Goal: Task Accomplishment & Management: Manage account settings

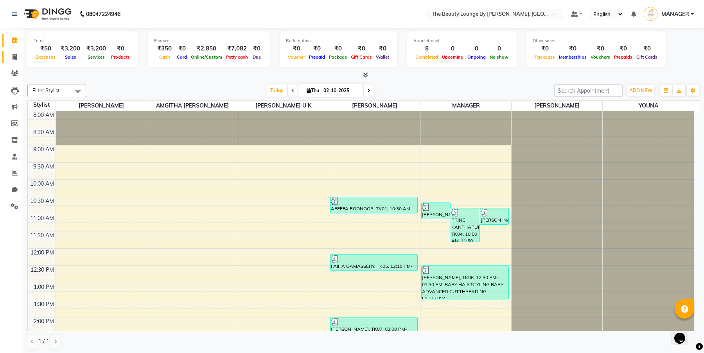
scroll to position [207, 0]
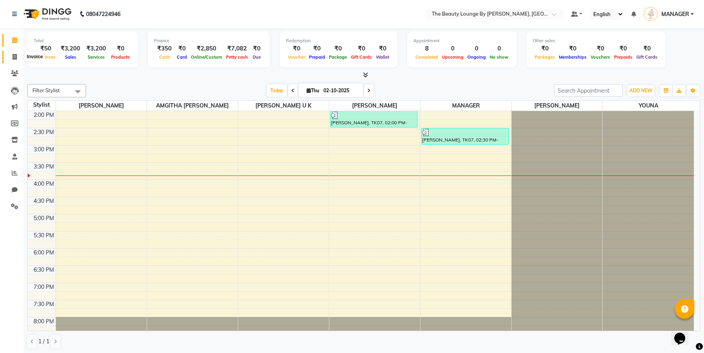
click at [13, 54] on icon at bounding box center [15, 57] width 4 height 6
select select "service"
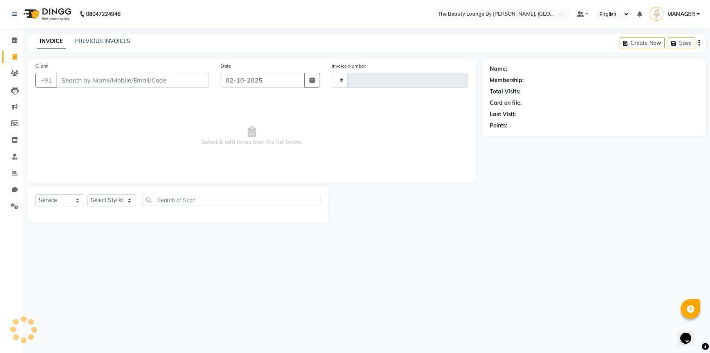
type input "0903"
select select "8577"
click at [145, 84] on input "Client" at bounding box center [132, 80] width 153 height 15
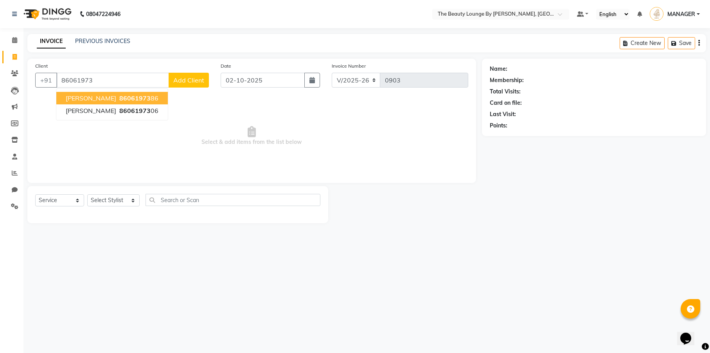
click at [116, 95] on span "[PERSON_NAME]" at bounding box center [91, 98] width 50 height 8
type input "8606197386"
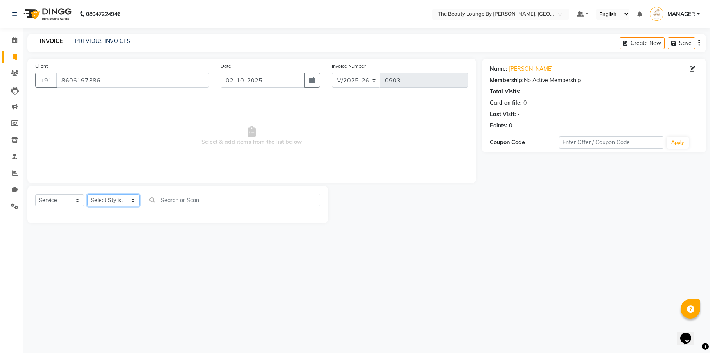
select select "85823"
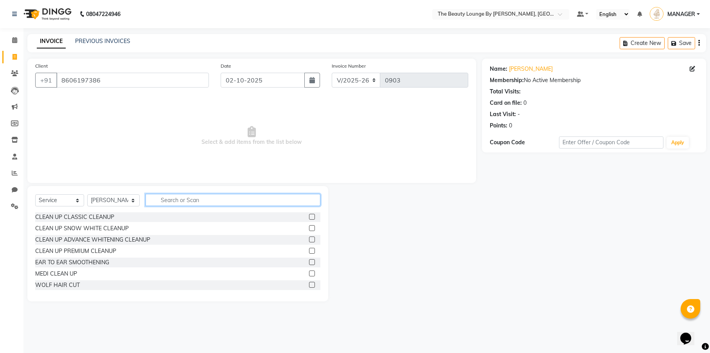
click at [174, 202] on input "text" at bounding box center [233, 200] width 175 height 12
type input "TAN"
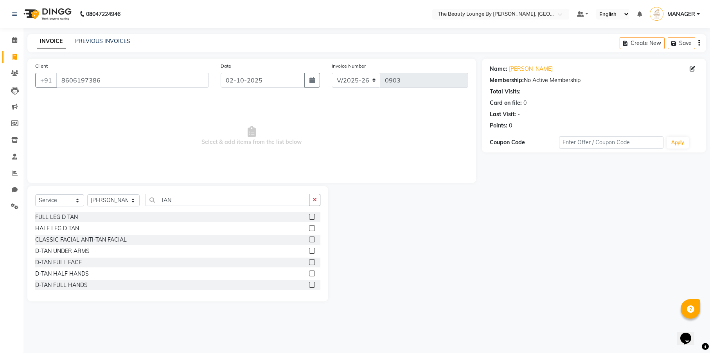
click at [309, 262] on label at bounding box center [312, 262] width 6 height 6
click at [309, 262] on input "checkbox" at bounding box center [311, 262] width 5 height 5
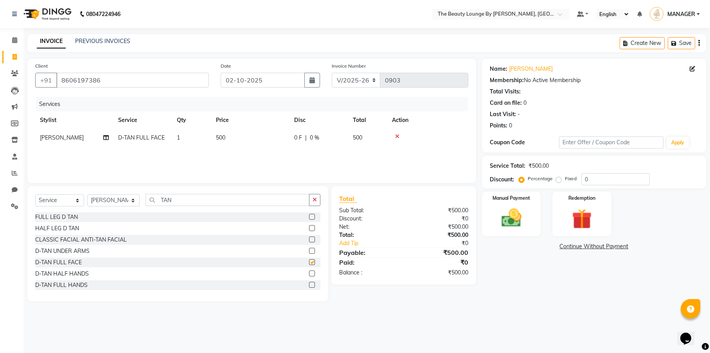
checkbox input "false"
click at [222, 203] on input "TAN" at bounding box center [228, 200] width 164 height 12
type input "T"
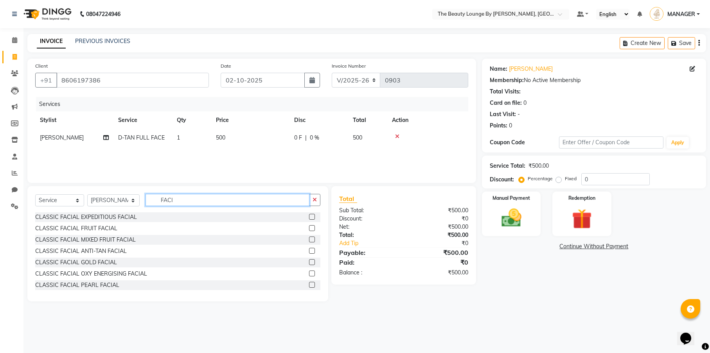
type input "FACI"
click at [309, 218] on label at bounding box center [312, 217] width 6 height 6
click at [309, 218] on input "checkbox" at bounding box center [311, 217] width 5 height 5
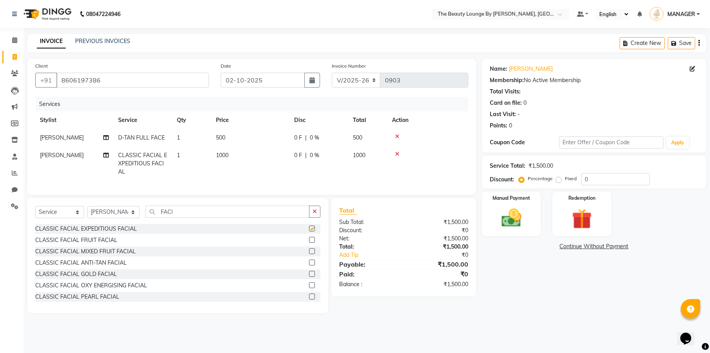
checkbox input "false"
click at [565, 177] on label "Fixed" at bounding box center [571, 178] width 12 height 7
click at [558, 177] on input "Fixed" at bounding box center [560, 178] width 5 height 5
radio input "true"
click at [532, 200] on div "Manual Payment" at bounding box center [511, 214] width 61 height 46
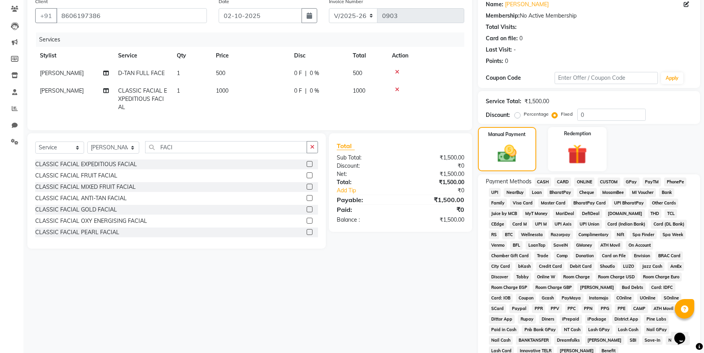
scroll to position [129, 0]
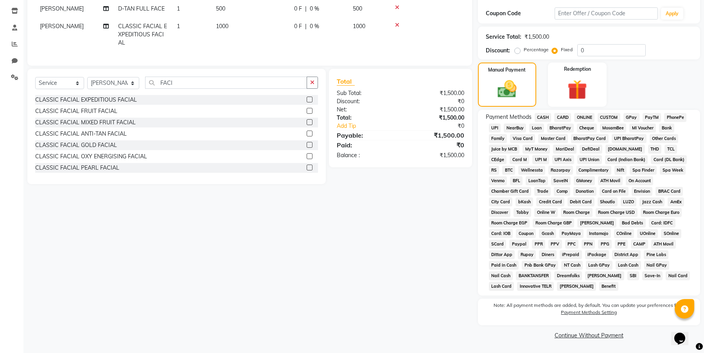
click at [636, 116] on span "GPay" at bounding box center [632, 117] width 16 height 9
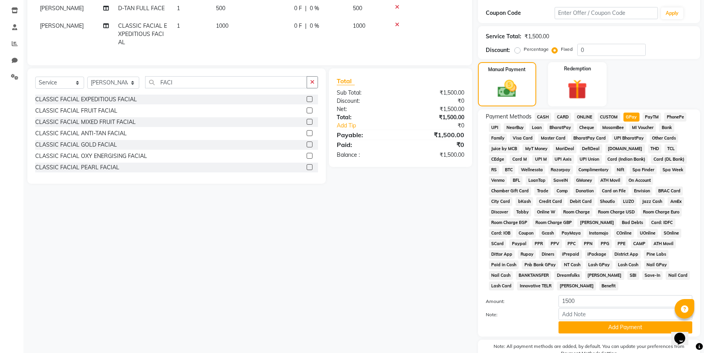
scroll to position [170, 0]
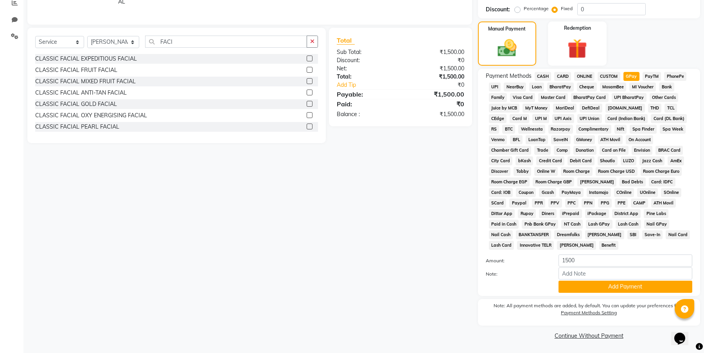
click at [548, 72] on span "CASH" at bounding box center [543, 76] width 17 height 9
click at [613, 285] on button "Add Payment" at bounding box center [626, 287] width 134 height 12
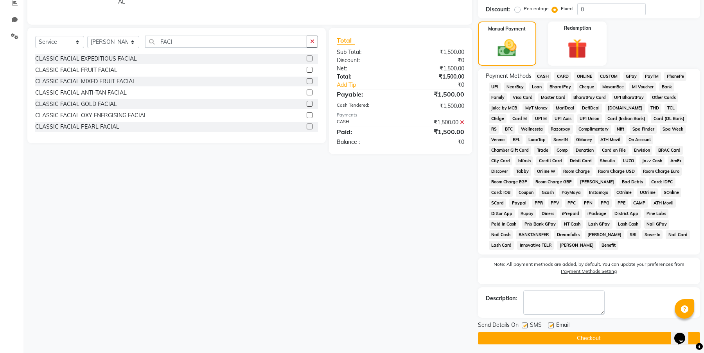
click at [599, 337] on button "Checkout" at bounding box center [589, 339] width 222 height 12
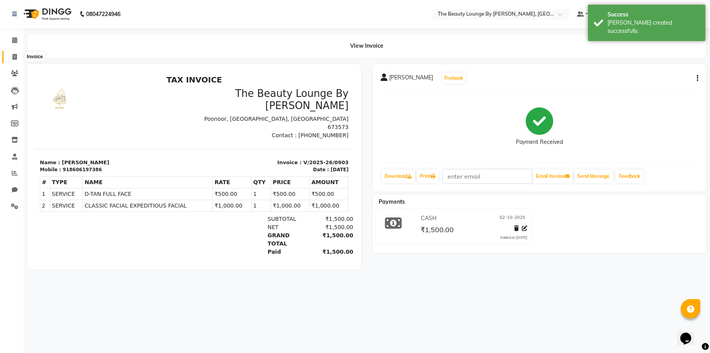
click at [14, 57] on icon at bounding box center [15, 57] width 4 height 6
select select "8577"
select select "service"
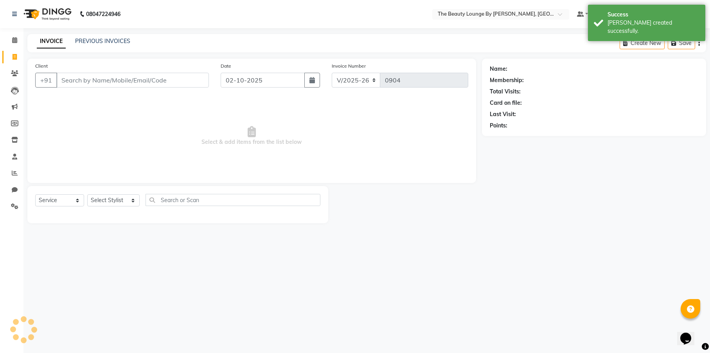
click at [139, 81] on input "Client" at bounding box center [132, 80] width 153 height 15
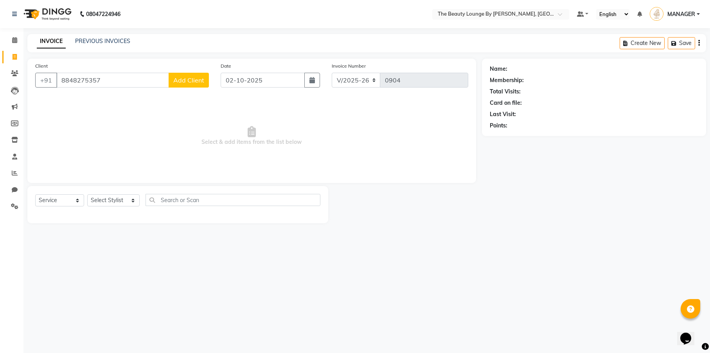
type input "8848275357"
click at [198, 79] on span "Add Client" at bounding box center [188, 80] width 31 height 8
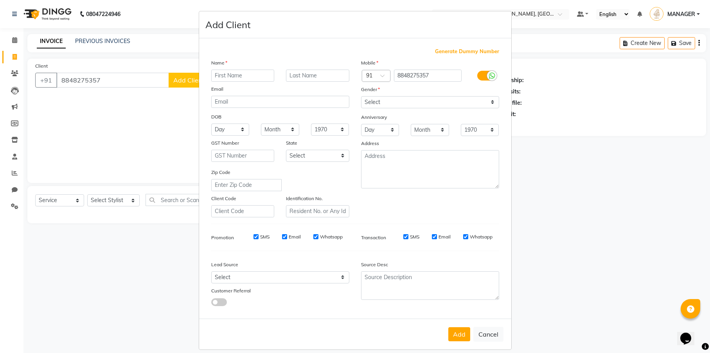
click at [229, 76] on input "text" at bounding box center [242, 76] width 63 height 12
type input "[PERSON_NAME]"
type input "ATHOLI"
select select "[DEMOGRAPHIC_DATA]"
click at [459, 336] on button "Add" at bounding box center [459, 335] width 22 height 14
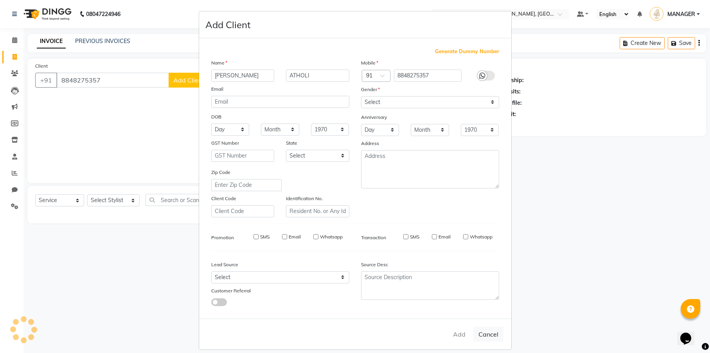
select select
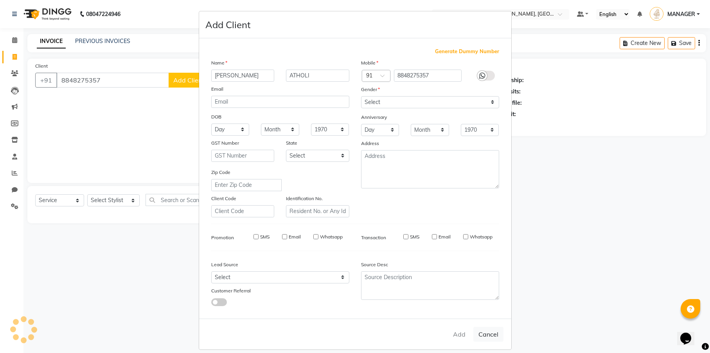
select select
checkbox input "false"
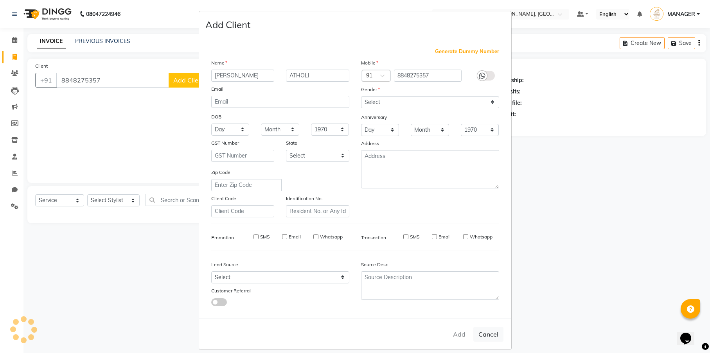
checkbox input "false"
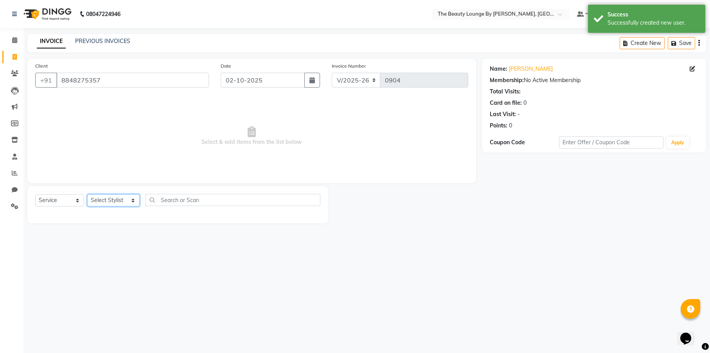
select select "85823"
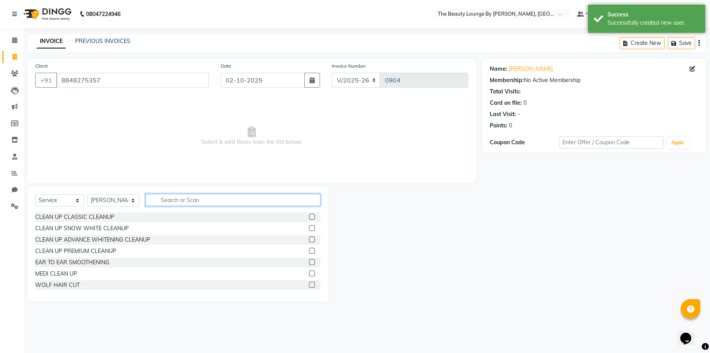
click at [161, 203] on input "text" at bounding box center [233, 200] width 175 height 12
type input "TAN"
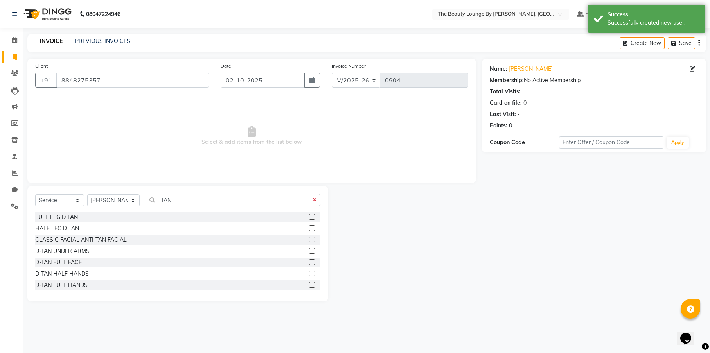
click at [309, 263] on label at bounding box center [312, 262] width 6 height 6
click at [309, 263] on input "checkbox" at bounding box center [311, 262] width 5 height 5
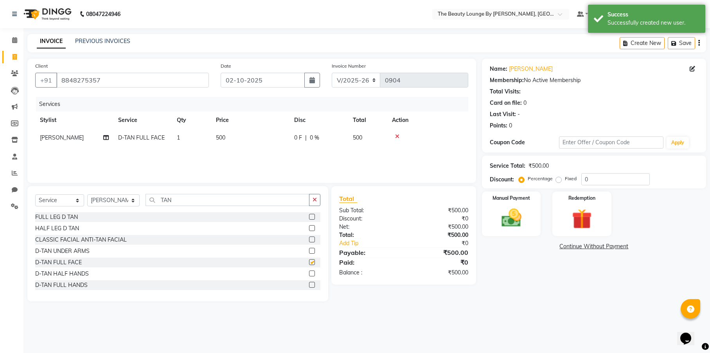
checkbox input "false"
click at [220, 200] on input "TAN" at bounding box center [228, 200] width 164 height 12
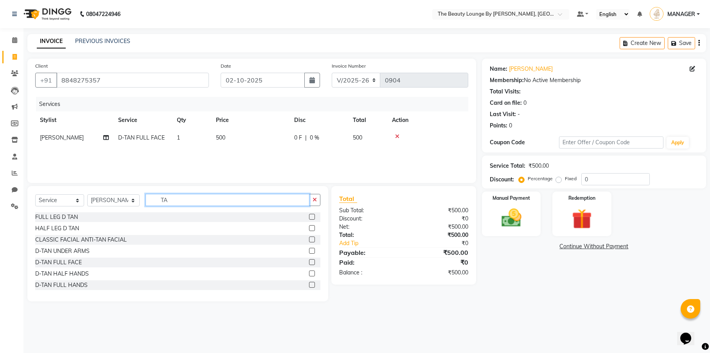
type input "T"
type input "FACI"
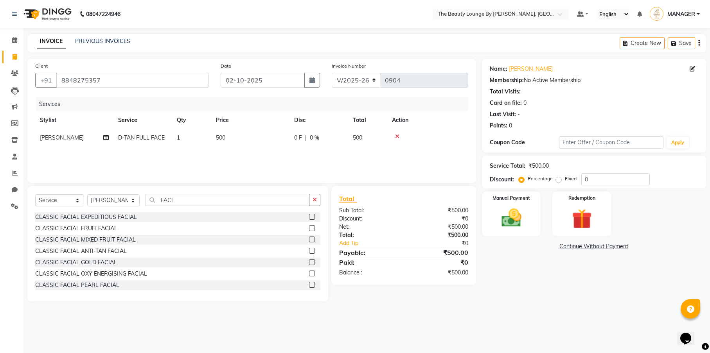
click at [309, 219] on label at bounding box center [312, 217] width 6 height 6
click at [309, 219] on input "checkbox" at bounding box center [311, 217] width 5 height 5
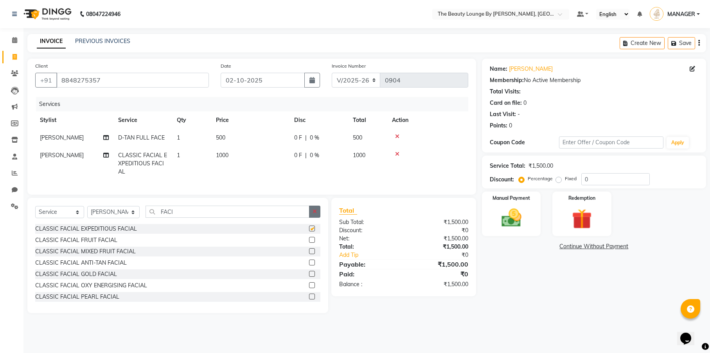
checkbox input "false"
click at [565, 179] on label "Fixed" at bounding box center [571, 178] width 12 height 7
click at [560, 179] on input "Fixed" at bounding box center [560, 178] width 5 height 5
radio input "true"
click at [529, 203] on div "Manual Payment" at bounding box center [511, 214] width 61 height 46
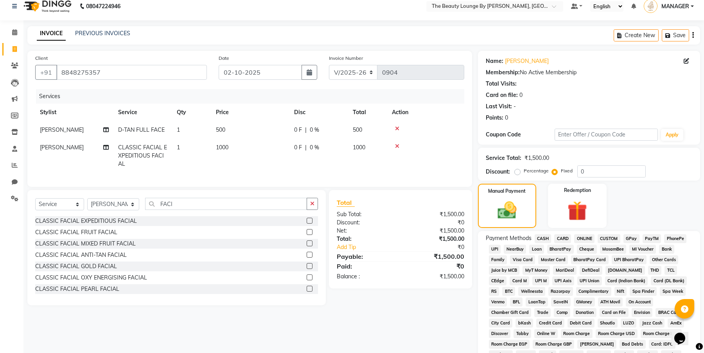
scroll to position [129, 0]
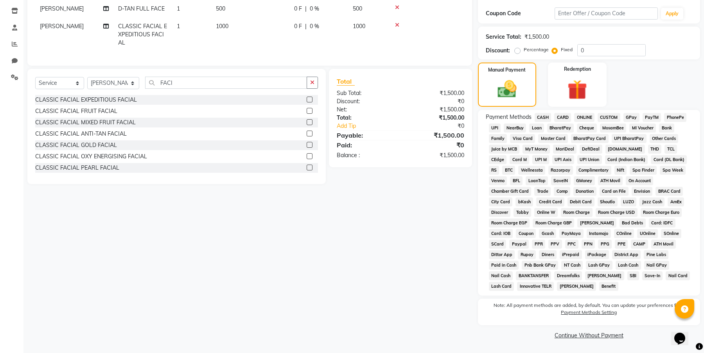
click at [637, 119] on span "GPay" at bounding box center [632, 117] width 16 height 9
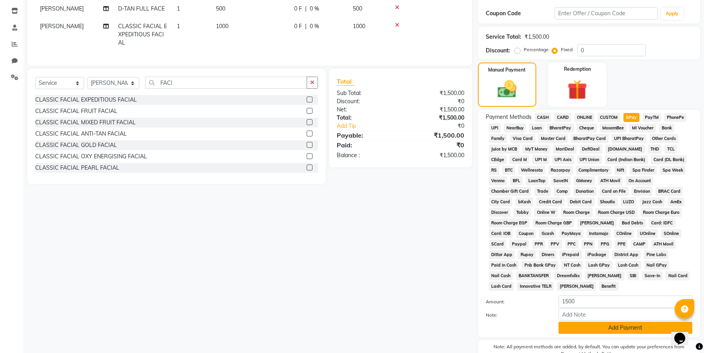
click at [611, 329] on button "Add Payment" at bounding box center [626, 328] width 134 height 12
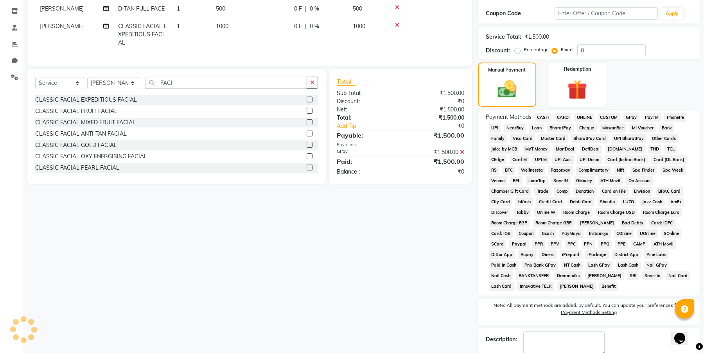
scroll to position [173, 0]
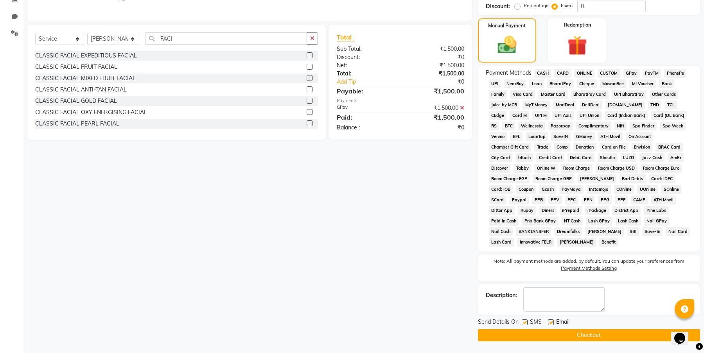
click at [623, 335] on button "Checkout" at bounding box center [589, 336] width 222 height 12
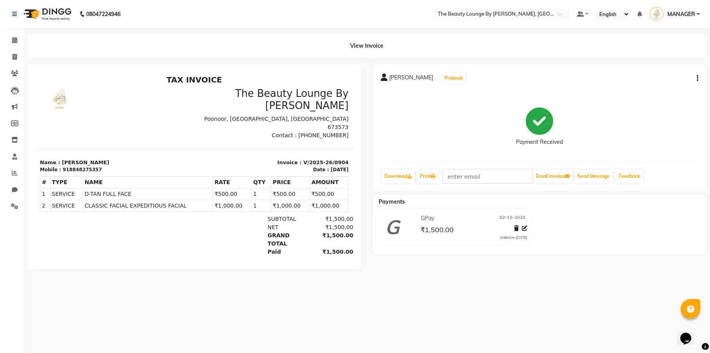
select select "8577"
select select "service"
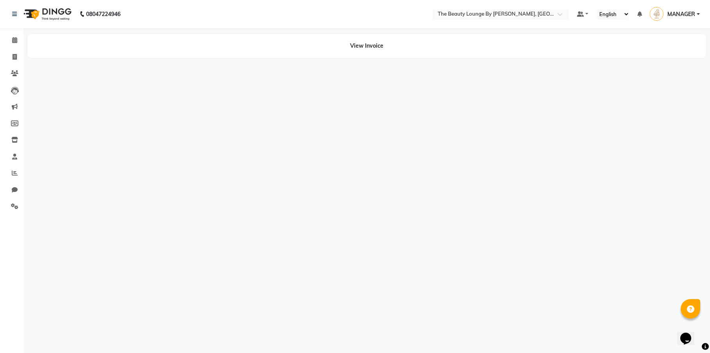
select select "8577"
select select "service"
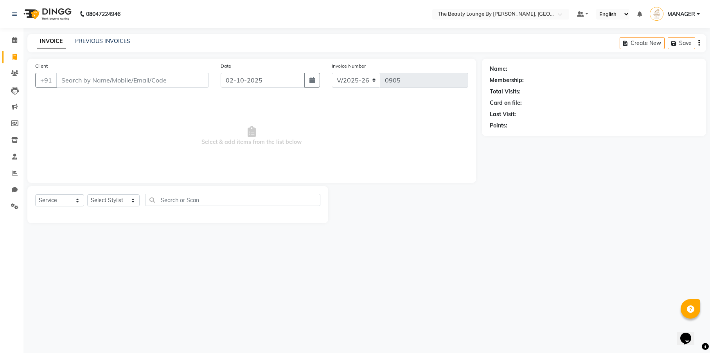
click at [79, 81] on input "Client" at bounding box center [132, 80] width 153 height 15
click at [18, 57] on span at bounding box center [15, 57] width 14 height 9
select select "8577"
select select "service"
click at [14, 40] on icon at bounding box center [14, 40] width 5 height 6
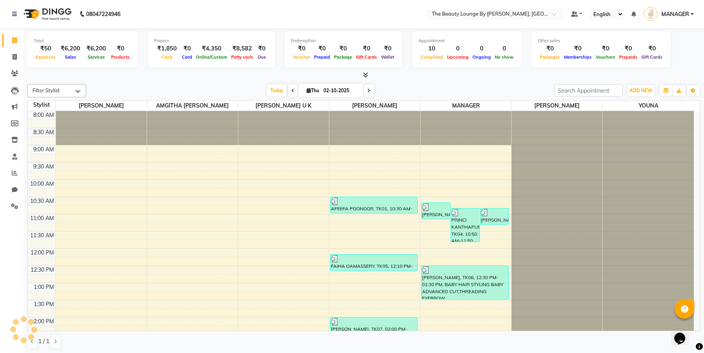
scroll to position [276, 0]
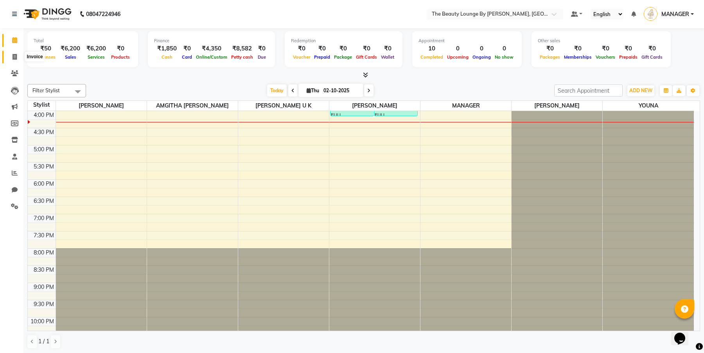
click at [13, 57] on icon at bounding box center [15, 57] width 4 height 6
select select "8577"
select select "service"
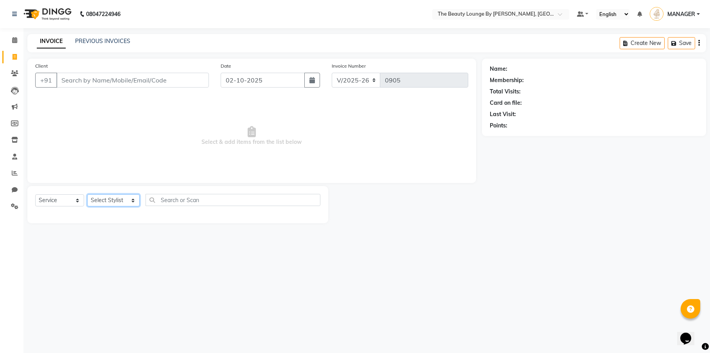
select select "85823"
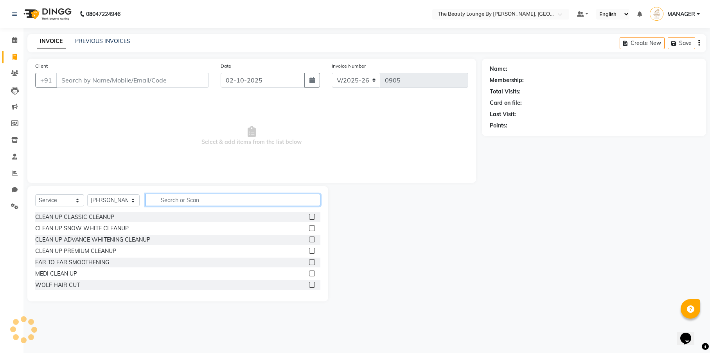
click at [172, 204] on input "text" at bounding box center [233, 200] width 175 height 12
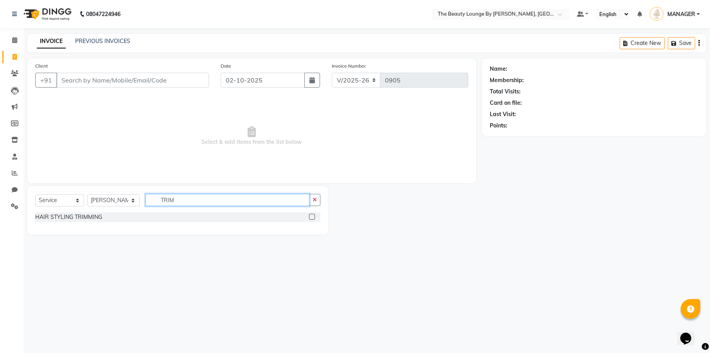
type input "TRIM"
click at [315, 216] on label at bounding box center [312, 217] width 6 height 6
click at [314, 216] on input "checkbox" at bounding box center [311, 217] width 5 height 5
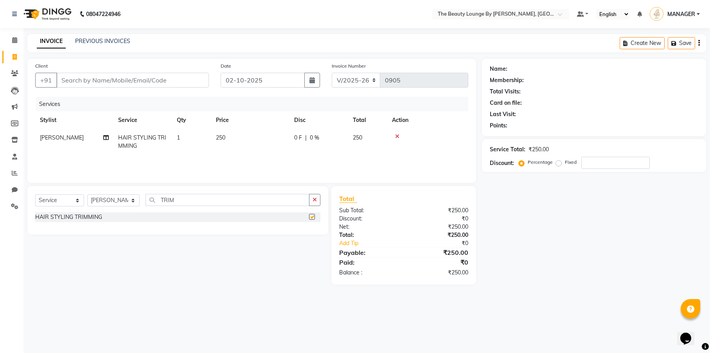
checkbox input "false"
click at [200, 85] on input "Client" at bounding box center [132, 80] width 153 height 15
click at [160, 82] on input "Client" at bounding box center [132, 80] width 153 height 15
click at [143, 83] on input "Client" at bounding box center [132, 80] width 153 height 15
type input "8"
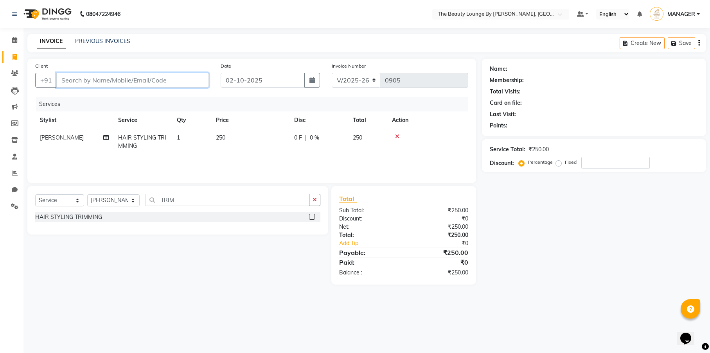
type input "0"
type input "8921585287"
click at [189, 79] on span "Add Client" at bounding box center [188, 80] width 31 height 8
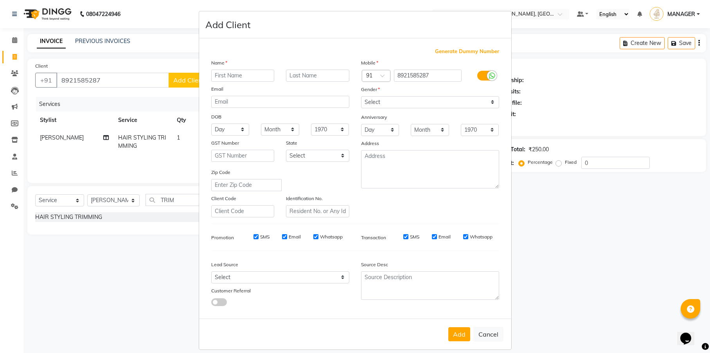
click at [219, 71] on input "text" at bounding box center [242, 76] width 63 height 12
type input "LIYA"
click at [318, 68] on div "Name" at bounding box center [280, 64] width 150 height 11
type input "NARIKKUNI"
select select "[DEMOGRAPHIC_DATA]"
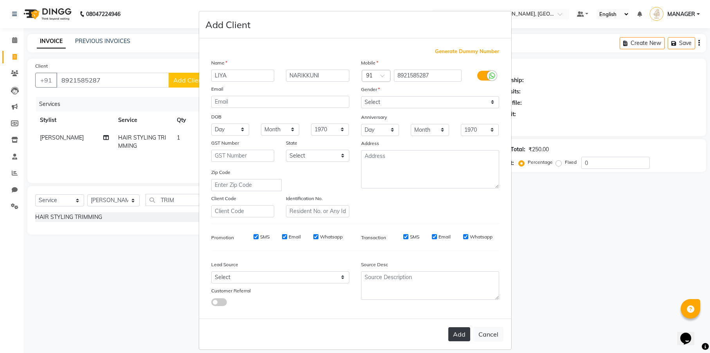
click at [461, 334] on button "Add" at bounding box center [459, 335] width 22 height 14
select select
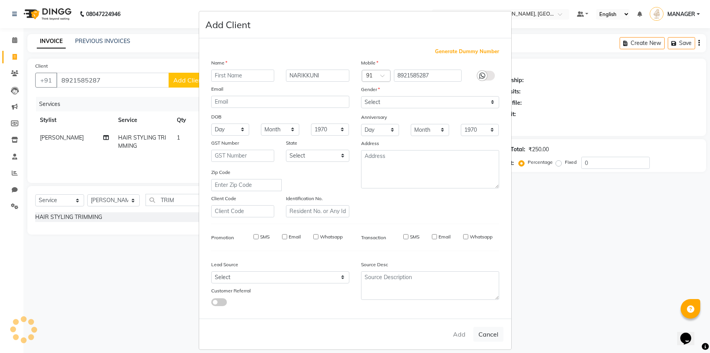
select select
checkbox input "false"
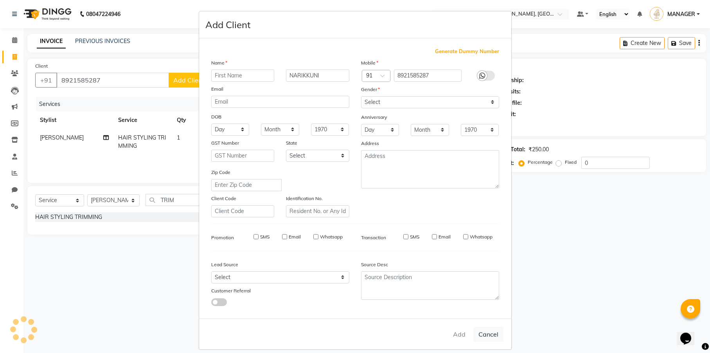
checkbox input "false"
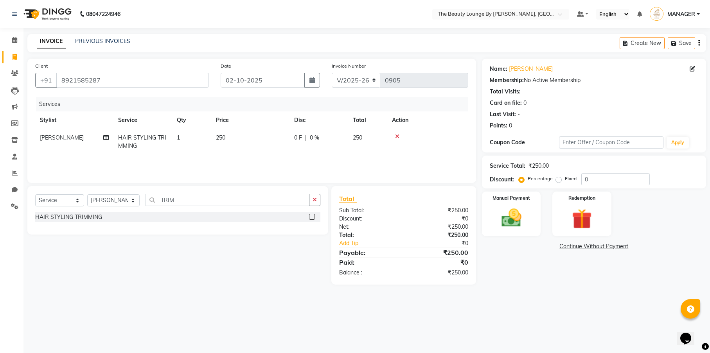
click at [557, 184] on div "Percentage Fixed 0" at bounding box center [585, 179] width 130 height 12
click at [526, 199] on label "Manual Payment" at bounding box center [511, 197] width 39 height 7
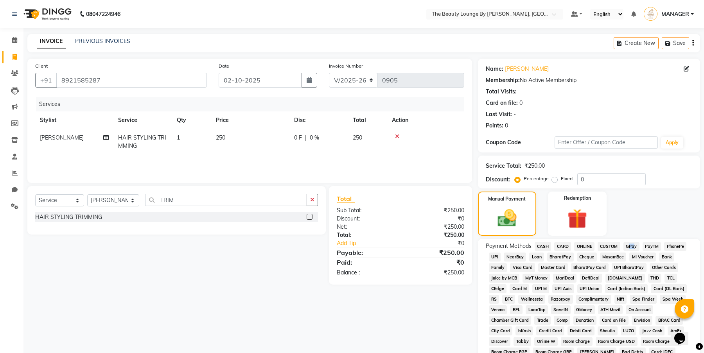
click at [634, 243] on span "GPay" at bounding box center [632, 246] width 16 height 9
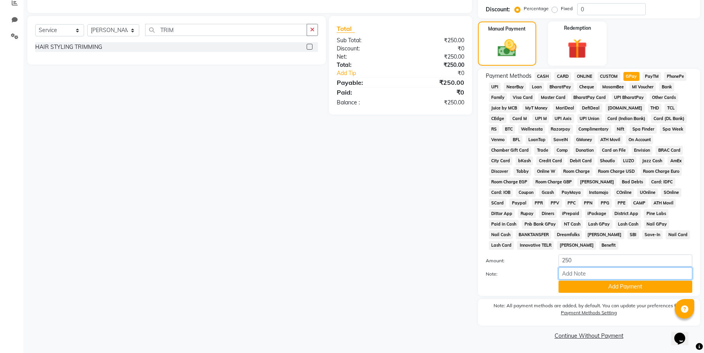
click at [630, 279] on input "Note:" at bounding box center [626, 274] width 134 height 12
click at [630, 284] on button "Add Payment" at bounding box center [626, 287] width 134 height 12
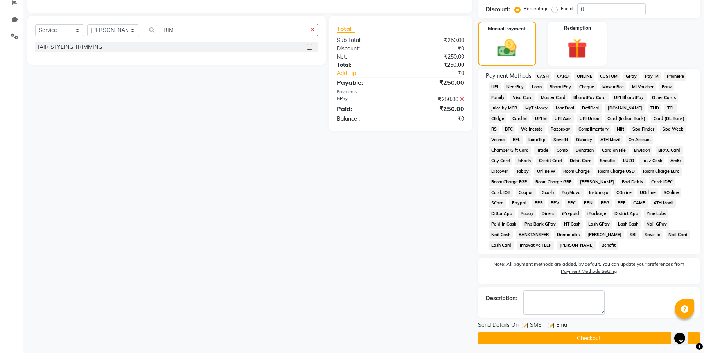
click at [607, 337] on button "Checkout" at bounding box center [589, 339] width 222 height 12
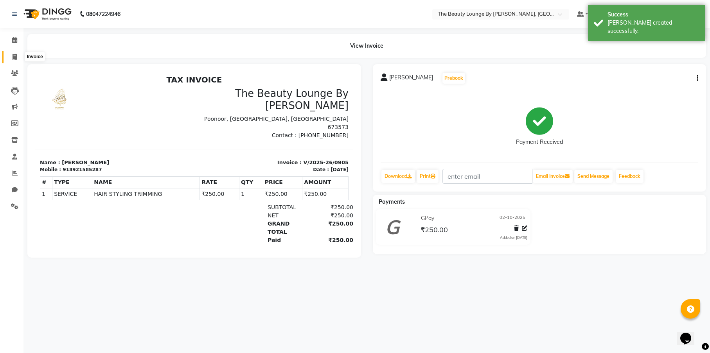
click at [13, 56] on icon at bounding box center [15, 57] width 4 height 6
select select "service"
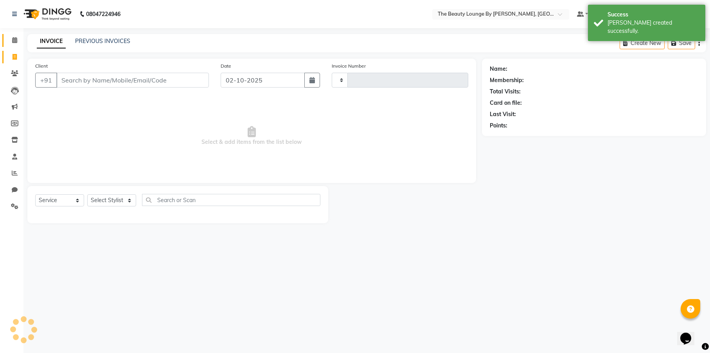
type input "0906"
select select "8577"
click at [15, 40] on icon at bounding box center [14, 40] width 5 height 6
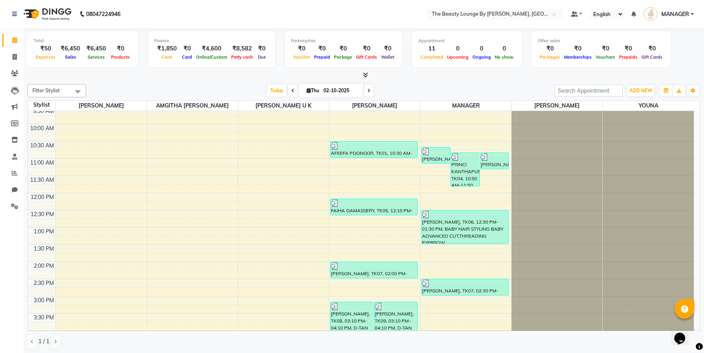
scroll to position [88, 0]
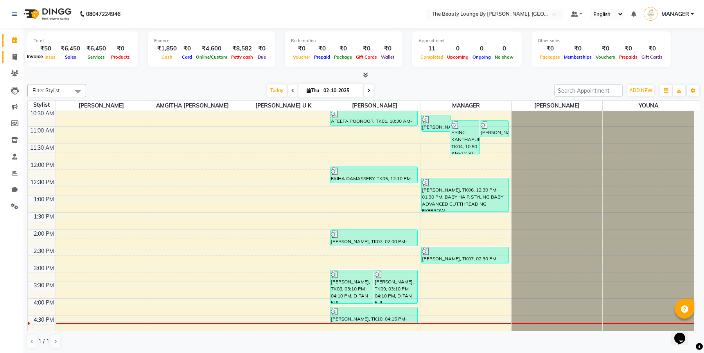
click at [13, 58] on icon at bounding box center [15, 57] width 4 height 6
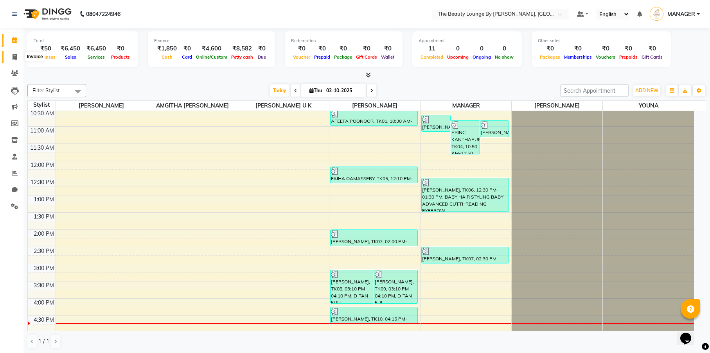
select select "8577"
select select "service"
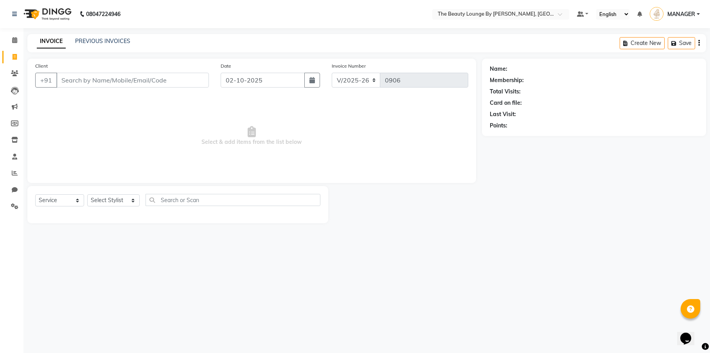
click at [130, 83] on input "Client" at bounding box center [132, 80] width 153 height 15
type input "8139886079"
click at [202, 77] on span "Add Client" at bounding box center [188, 80] width 31 height 8
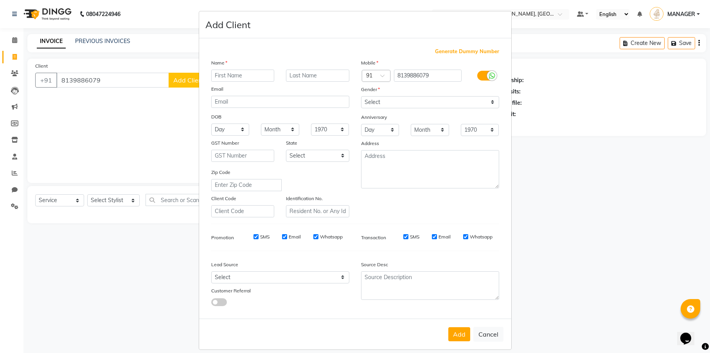
click at [224, 73] on input "text" at bounding box center [242, 76] width 63 height 12
type input "NAJA"
type input "[DEMOGRAPHIC_DATA]"
select select "[DEMOGRAPHIC_DATA]"
click at [459, 337] on button "Add" at bounding box center [459, 335] width 22 height 14
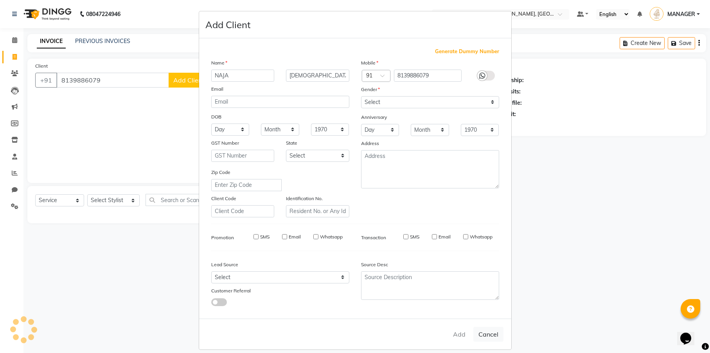
select select
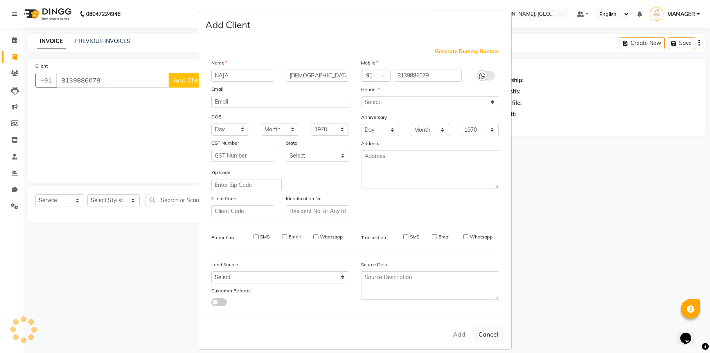
select select
checkbox input "false"
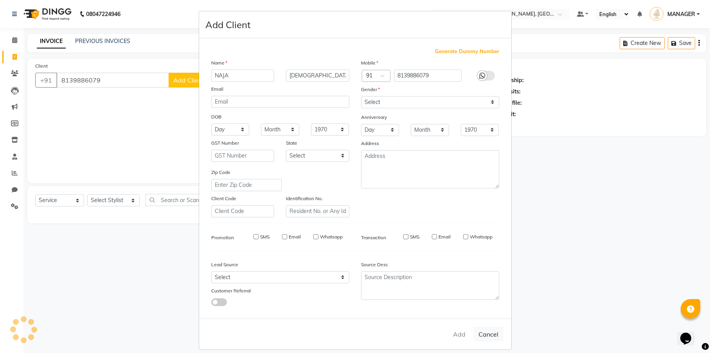
checkbox input "false"
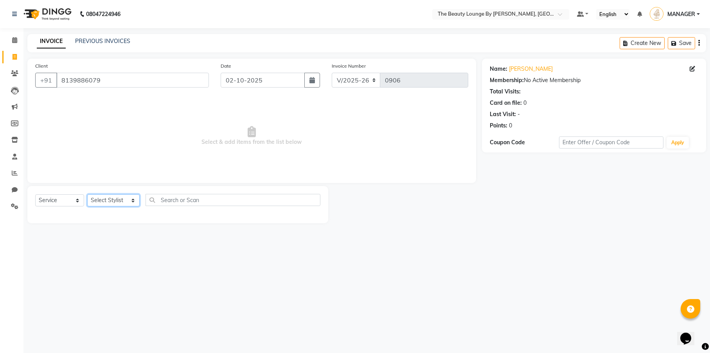
select select "85821"
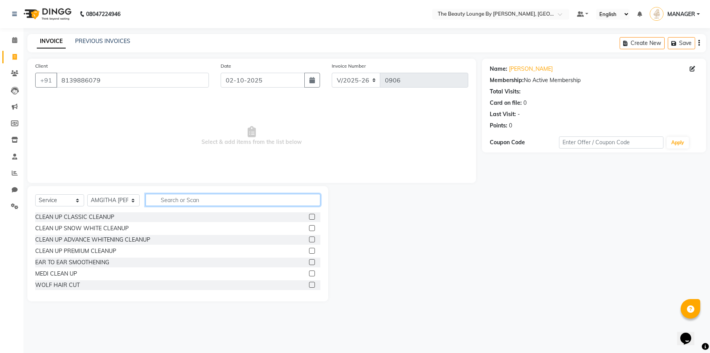
click at [182, 201] on input "text" at bounding box center [233, 200] width 175 height 12
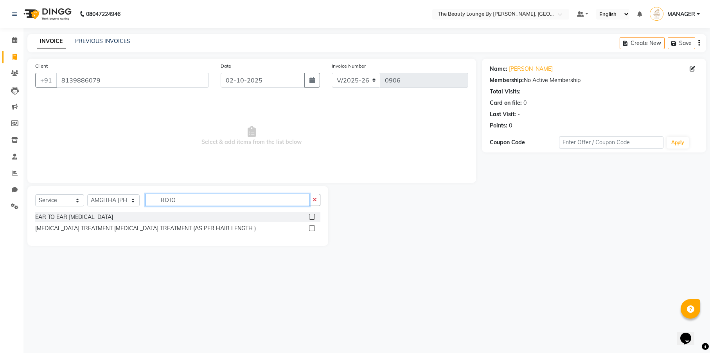
type input "BOTO"
click at [315, 228] on label at bounding box center [312, 228] width 6 height 6
click at [314, 228] on input "checkbox" at bounding box center [311, 228] width 5 height 5
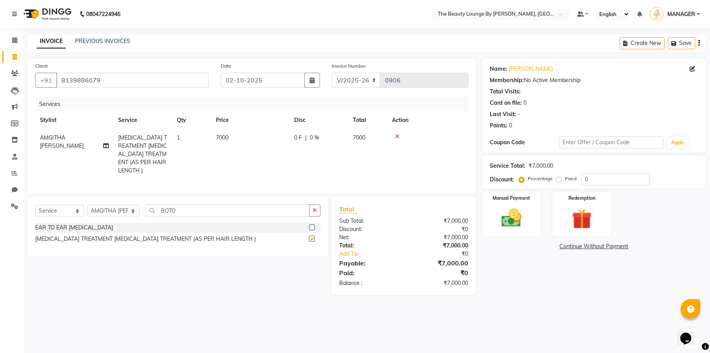
checkbox input "false"
click at [253, 150] on td "7000" at bounding box center [250, 154] width 78 height 50
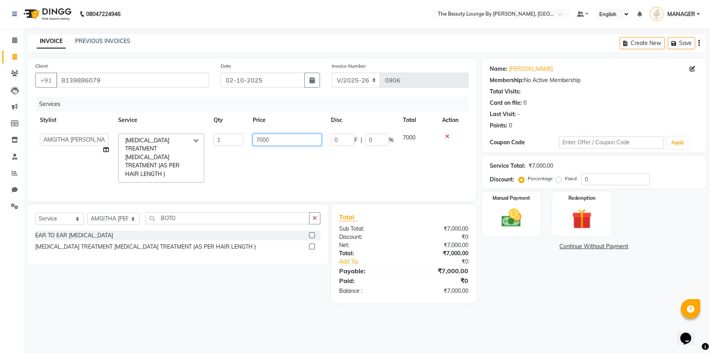
click at [259, 137] on input "7000" at bounding box center [287, 140] width 69 height 12
type input "9000"
click at [301, 162] on td "9000" at bounding box center [287, 158] width 78 height 58
click at [274, 168] on td "9000" at bounding box center [287, 158] width 78 height 58
click at [190, 213] on input "BOTO" at bounding box center [228, 219] width 164 height 12
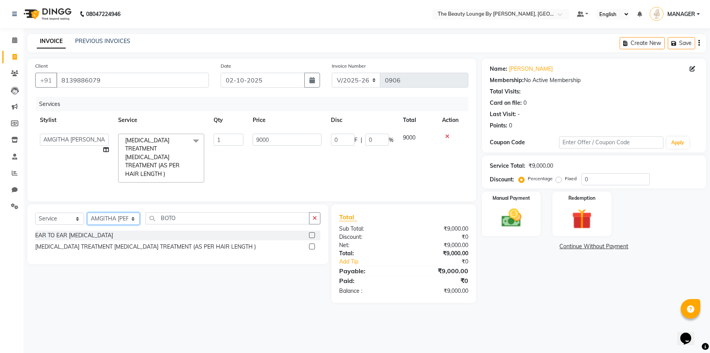
select select "85829"
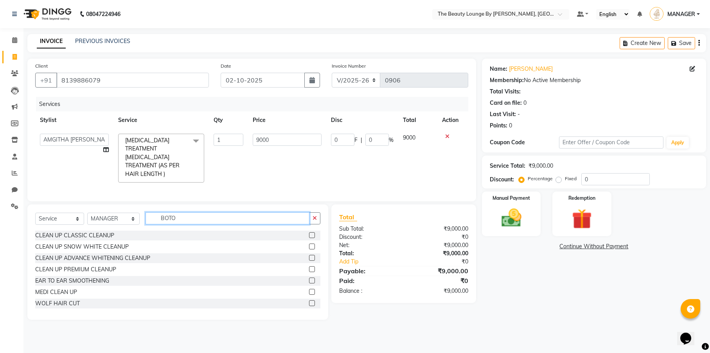
click at [191, 213] on input "BOTO" at bounding box center [228, 219] width 164 height 12
type input "B"
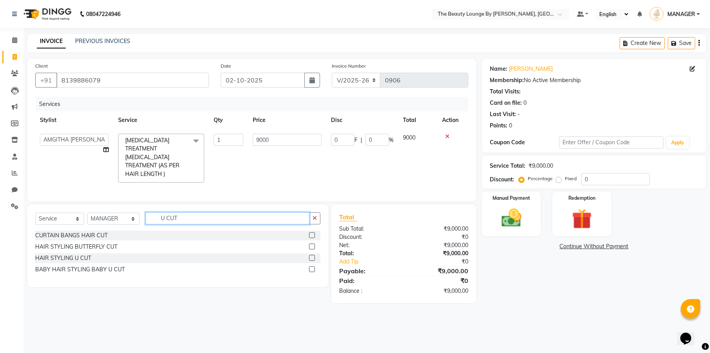
type input "U CUT"
click at [312, 255] on label at bounding box center [312, 258] width 6 height 6
click at [312, 256] on input "checkbox" at bounding box center [311, 258] width 5 height 5
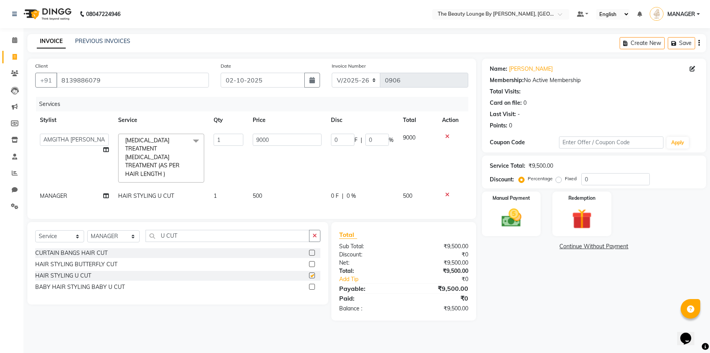
checkbox input "false"
click at [565, 180] on label "Fixed" at bounding box center [571, 178] width 12 height 7
click at [558, 180] on input "Fixed" at bounding box center [560, 178] width 5 height 5
radio input "true"
click at [534, 207] on div "Manual Payment" at bounding box center [511, 214] width 61 height 46
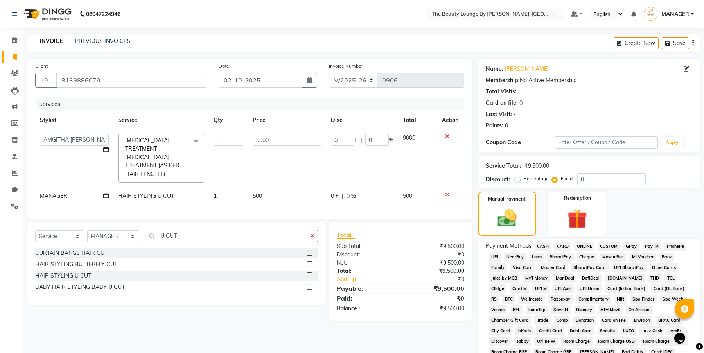
click at [524, 180] on label "Percentage" at bounding box center [536, 178] width 25 height 7
click at [519, 180] on input "Percentage" at bounding box center [519, 178] width 5 height 5
radio input "true"
click at [184, 230] on input "U CUT" at bounding box center [226, 236] width 162 height 12
type input "U"
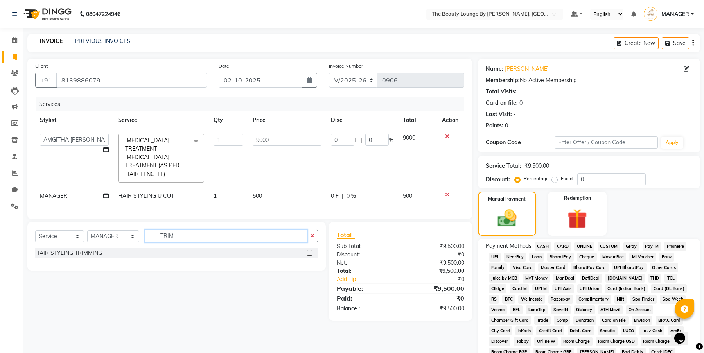
type input "TRIM"
click at [312, 250] on label at bounding box center [310, 253] width 6 height 6
click at [312, 251] on input "checkbox" at bounding box center [309, 253] width 5 height 5
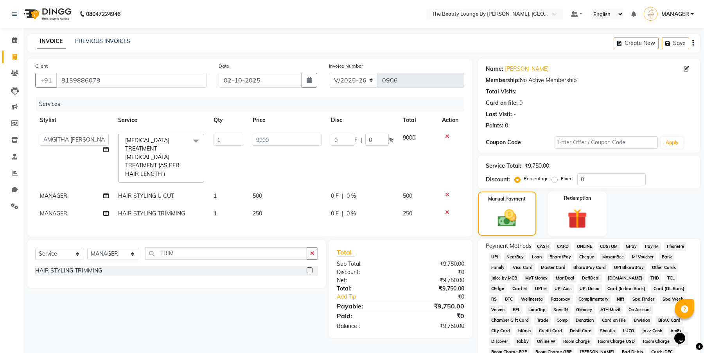
checkbox input "false"
click at [305, 207] on div "Services Stylist Service Qty Price Disc Total Action AMGITHA [PERSON_NAME] [PER…" at bounding box center [249, 163] width 429 height 132
click at [343, 210] on span "|" at bounding box center [343, 214] width 2 height 8
select select "85829"
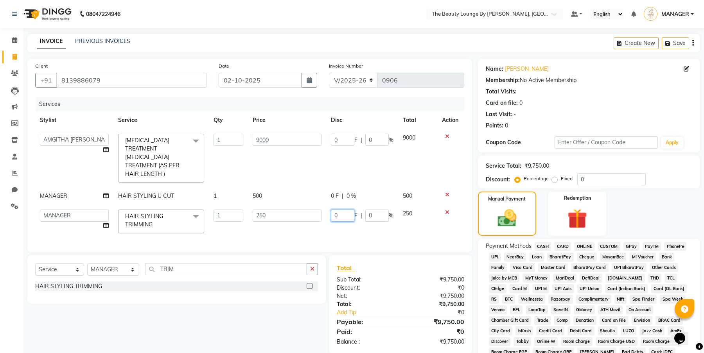
click at [345, 210] on input "0" at bounding box center [342, 216] width 23 height 12
type input "50"
click at [340, 219] on div "Services Stylist Service Qty Price Disc Total Action AMGITHA [PERSON_NAME] [PER…" at bounding box center [249, 171] width 429 height 148
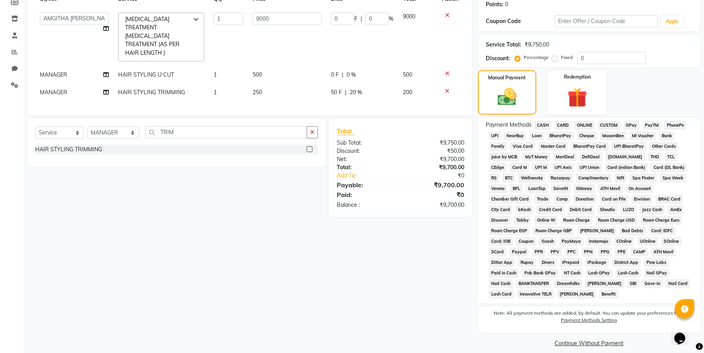
scroll to position [13, 0]
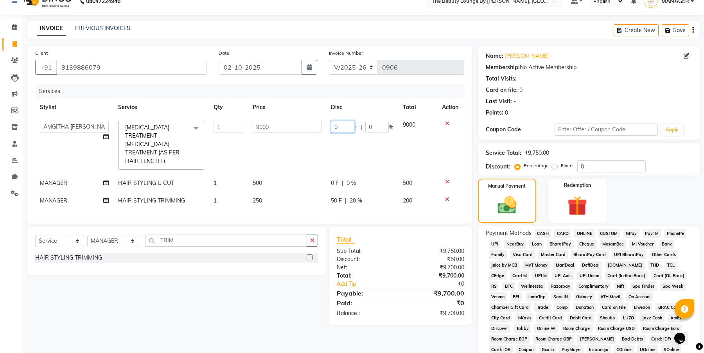
click at [340, 126] on input "0" at bounding box center [342, 127] width 23 height 12
type input "500"
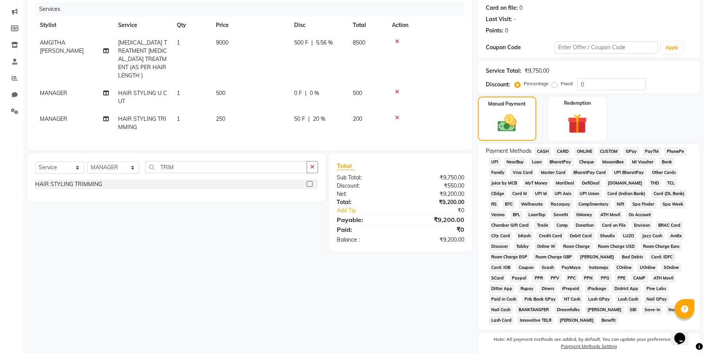
click at [546, 151] on span "CASH" at bounding box center [543, 151] width 17 height 9
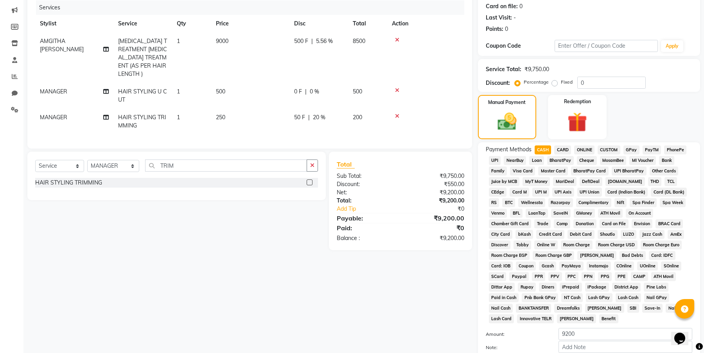
scroll to position [170, 0]
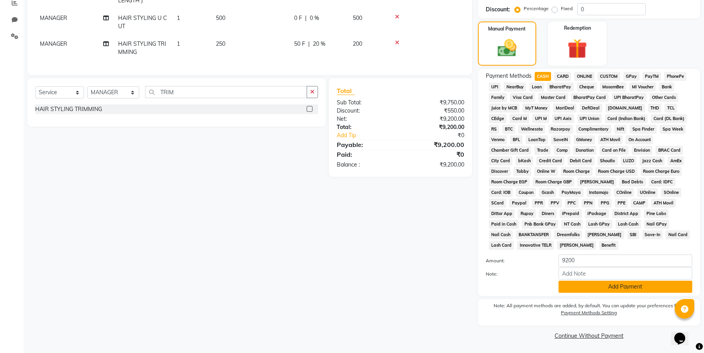
click at [641, 290] on button "Add Payment" at bounding box center [626, 287] width 134 height 12
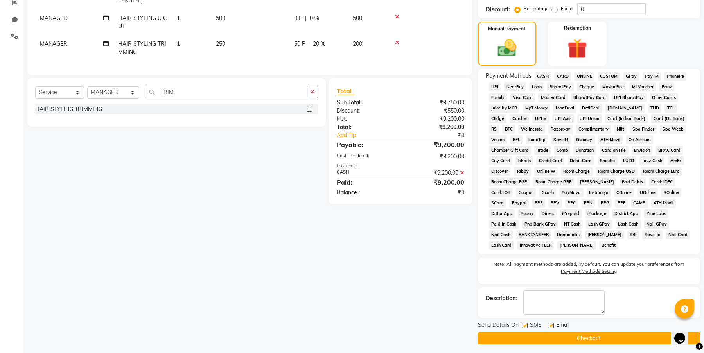
click at [603, 338] on button "Checkout" at bounding box center [589, 339] width 222 height 12
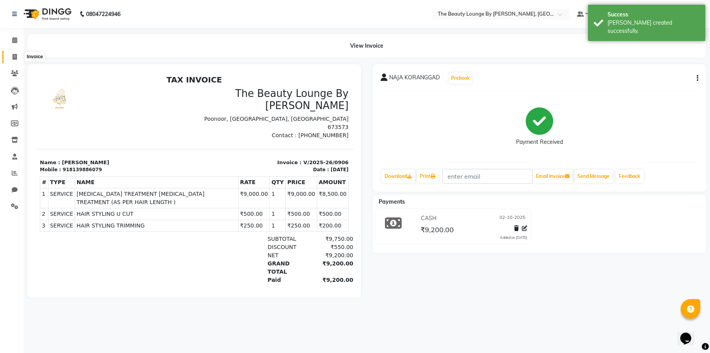
click at [12, 58] on span at bounding box center [15, 57] width 14 height 9
select select "service"
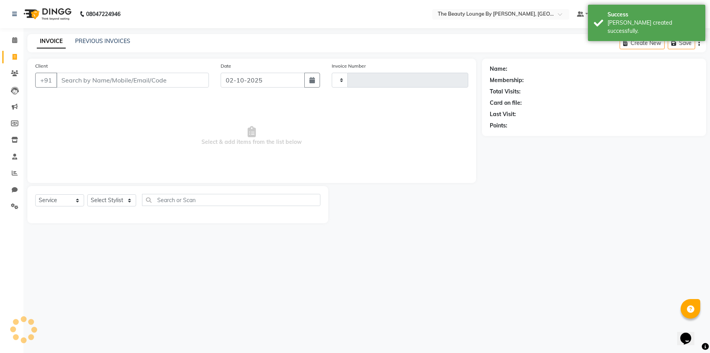
type input "0907"
select select "8577"
select select "product"
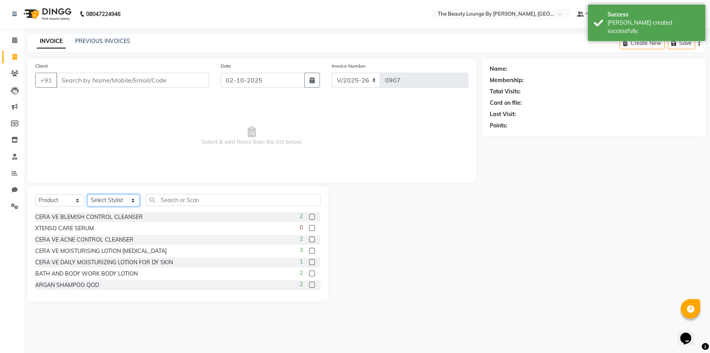
select select "85821"
click at [187, 199] on input "text" at bounding box center [233, 200] width 175 height 12
type input "B"
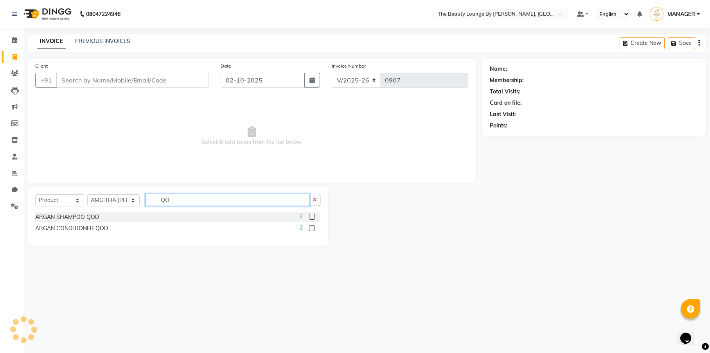
type input "QO"
click at [313, 218] on label at bounding box center [312, 217] width 6 height 6
click at [313, 218] on input "checkbox" at bounding box center [311, 217] width 5 height 5
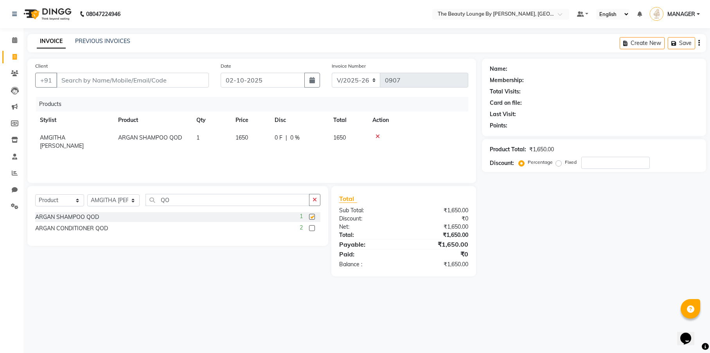
checkbox input "false"
click at [313, 226] on label at bounding box center [312, 228] width 6 height 6
click at [313, 226] on input "checkbox" at bounding box center [311, 228] width 5 height 5
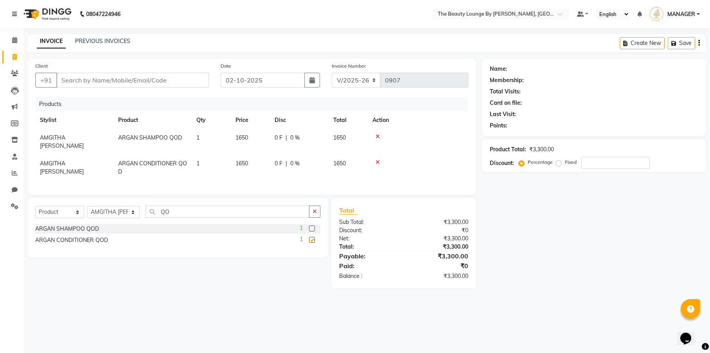
checkbox input "false"
click at [181, 82] on input "Client" at bounding box center [132, 80] width 153 height 15
type input "N"
type input "0"
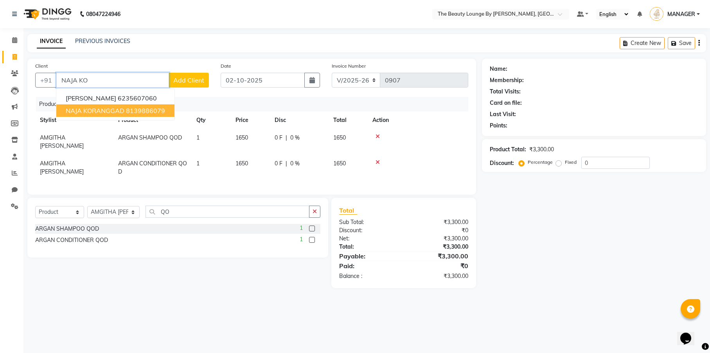
click at [163, 112] on ngb-highlight "8139886079" at bounding box center [145, 111] width 39 height 8
type input "8139886079"
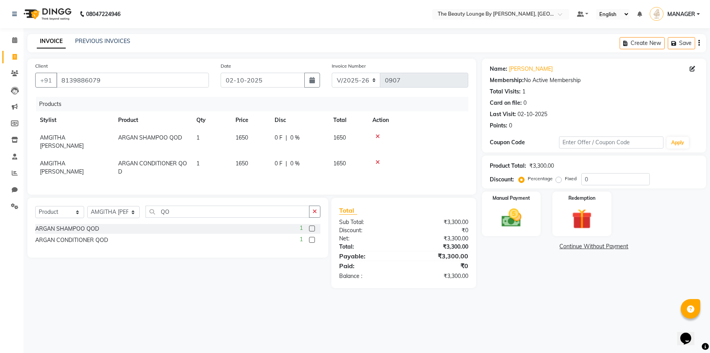
click at [560, 184] on div "Percentage Fixed 0" at bounding box center [585, 179] width 130 height 12
click at [565, 179] on label "Fixed" at bounding box center [571, 178] width 12 height 7
click at [559, 179] on input "Fixed" at bounding box center [560, 178] width 5 height 5
radio input "true"
click at [520, 210] on img at bounding box center [512, 218] width 34 height 24
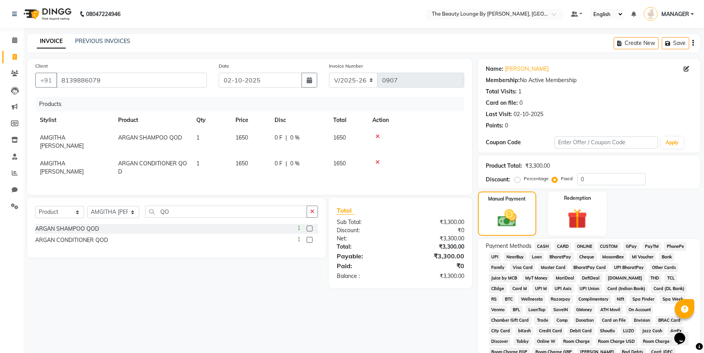
scroll to position [129, 0]
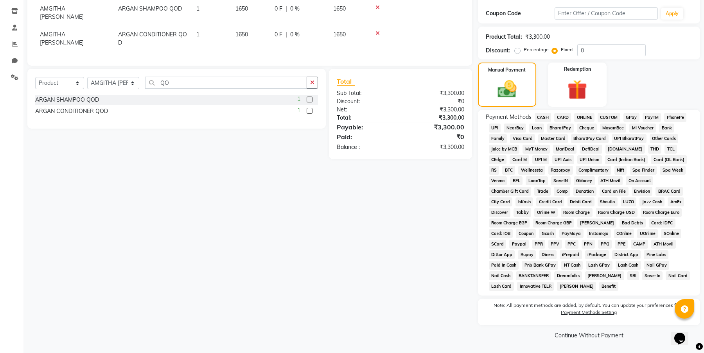
click at [544, 117] on span "CASH" at bounding box center [543, 117] width 17 height 9
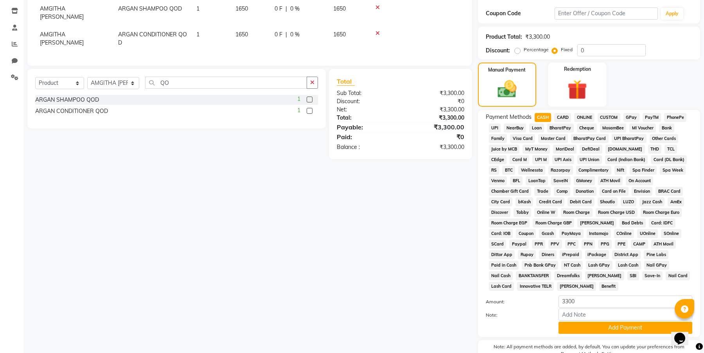
scroll to position [170, 0]
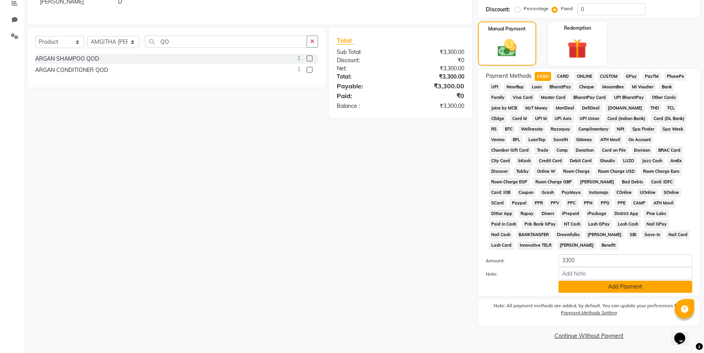
click at [626, 287] on button "Add Payment" at bounding box center [626, 287] width 134 height 12
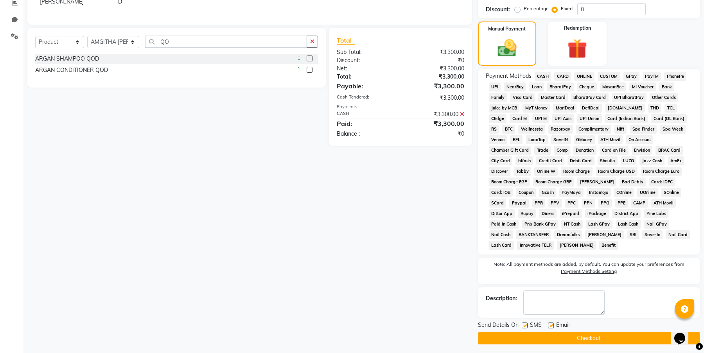
click at [599, 338] on button "Checkout" at bounding box center [589, 339] width 222 height 12
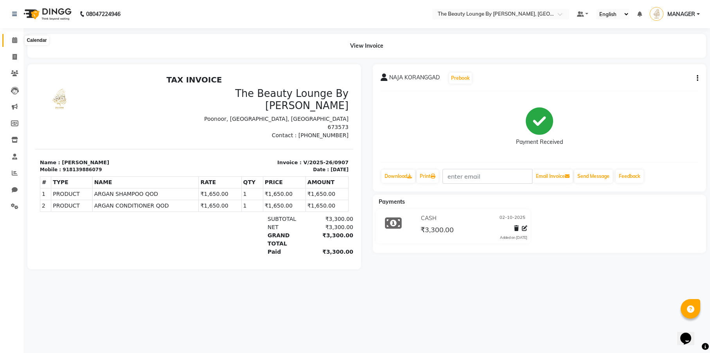
click at [14, 37] on icon at bounding box center [14, 40] width 5 height 6
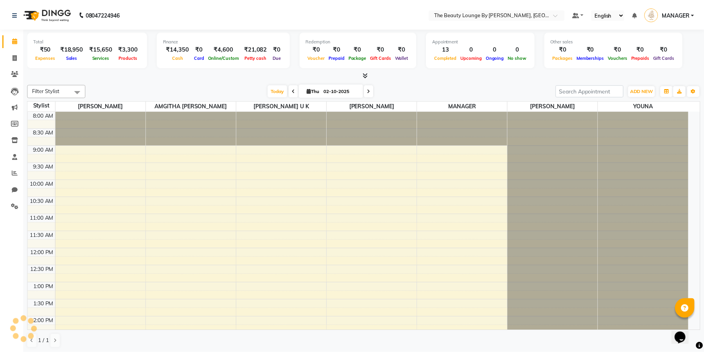
scroll to position [276, 0]
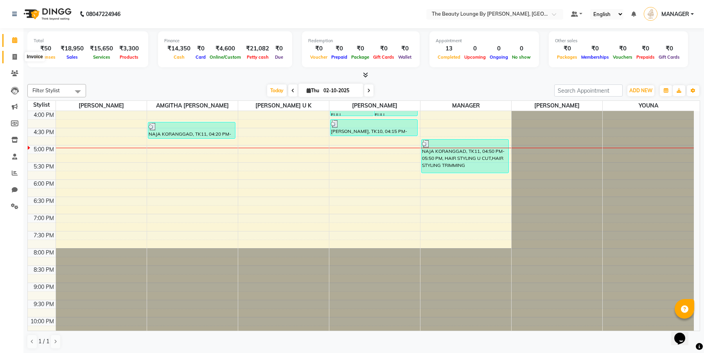
click at [16, 55] on icon at bounding box center [15, 57] width 4 height 6
select select "service"
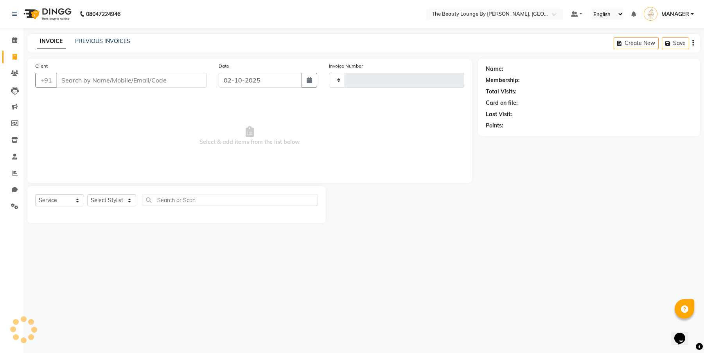
type input "0908"
select select "8577"
click at [14, 41] on icon at bounding box center [14, 40] width 5 height 6
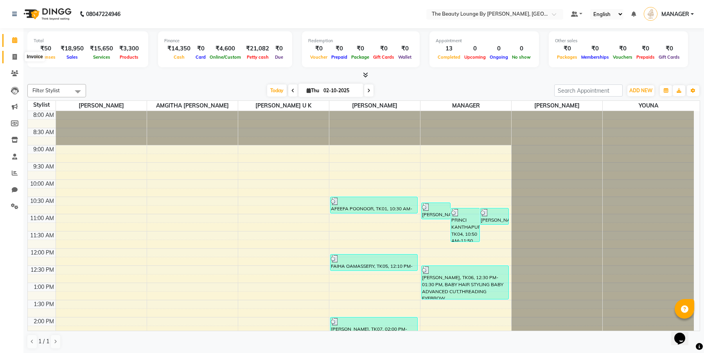
click at [15, 58] on icon at bounding box center [15, 57] width 4 height 6
select select "service"
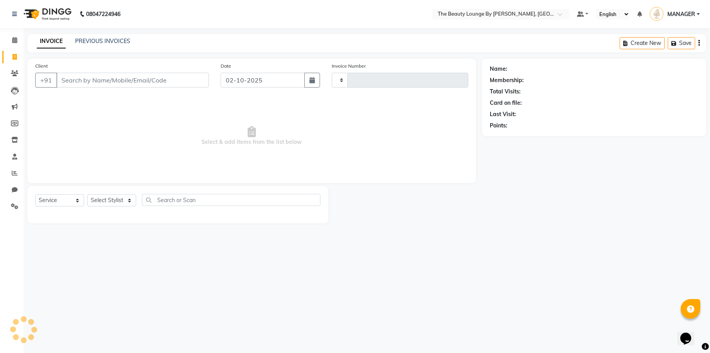
type input "0908"
select select "8577"
click at [11, 42] on span at bounding box center [15, 40] width 14 height 9
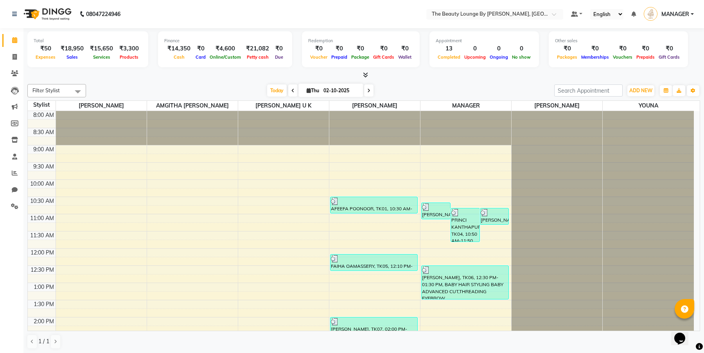
scroll to position [331, 0]
